Goal: Browse casually

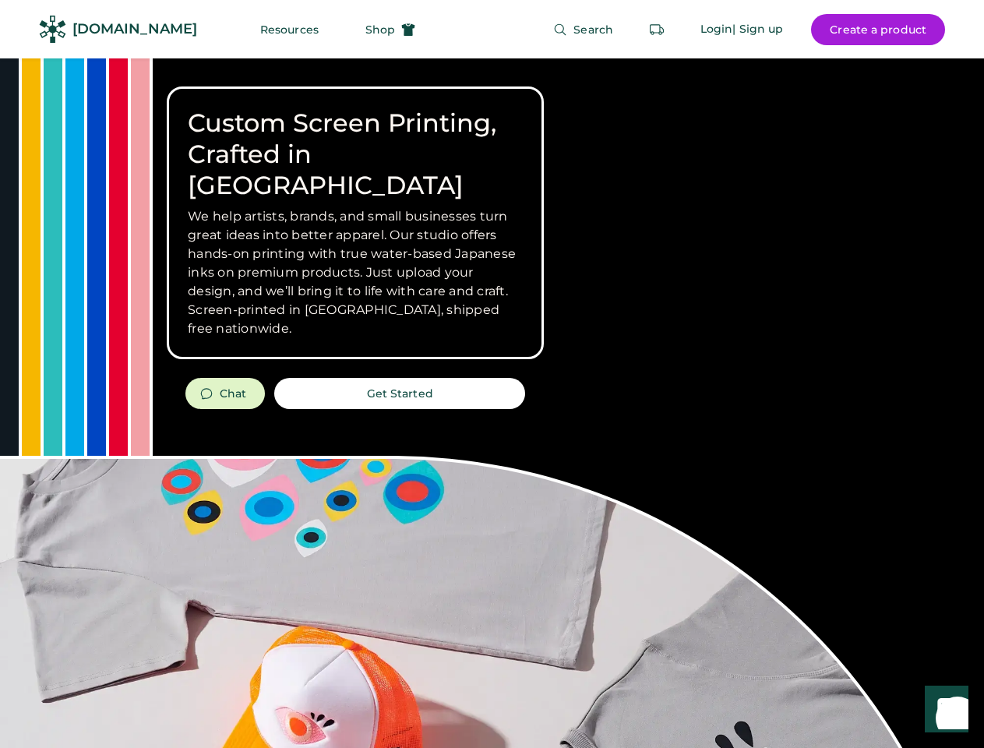
click at [492, 374] on div "Custom Screen Printing, Crafted in [GEOGRAPHIC_DATA] We help artists, brands, a…" at bounding box center [492, 553] width 984 height 990
click at [492, 403] on div "Custom Screen Printing, Crafted in [GEOGRAPHIC_DATA] We help artists, brands, a…" at bounding box center [492, 553] width 984 height 990
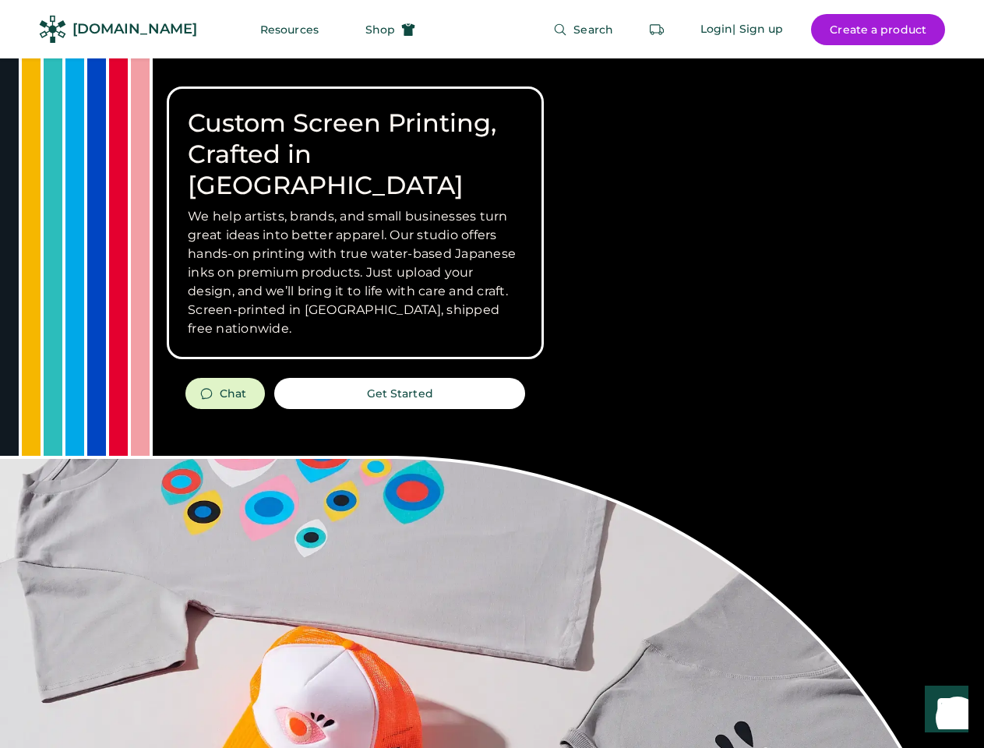
click at [492, 403] on div "Custom Screen Printing, Crafted in [GEOGRAPHIC_DATA] We help artists, brands, a…" at bounding box center [492, 553] width 984 height 990
click at [355, 223] on h3 "We help artists, brands, and small businesses turn great ideas into better appa…" at bounding box center [355, 272] width 335 height 131
click at [355, 207] on h3 "We help artists, brands, and small businesses turn great ideas into better appa…" at bounding box center [355, 272] width 335 height 131
click at [355, 139] on h1 "Custom Screen Printing, Crafted in [GEOGRAPHIC_DATA]" at bounding box center [355, 155] width 335 height 94
